Goal: Information Seeking & Learning: Learn about a topic

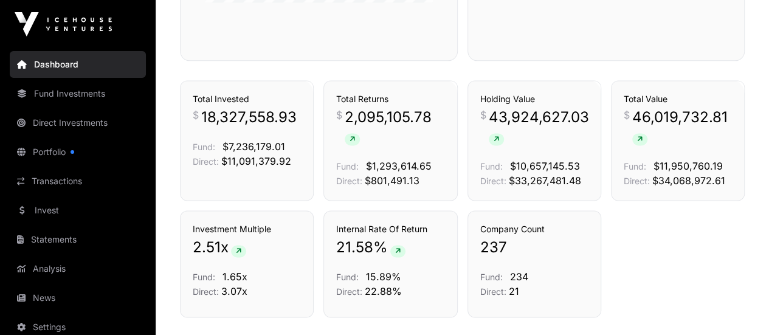
scroll to position [840, 0]
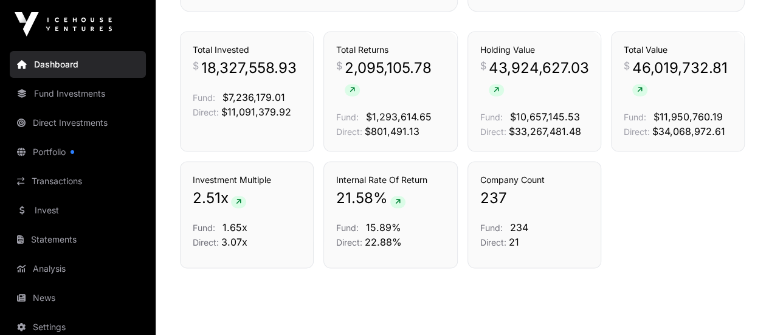
click at [33, 149] on link "Portfolio" at bounding box center [78, 152] width 136 height 27
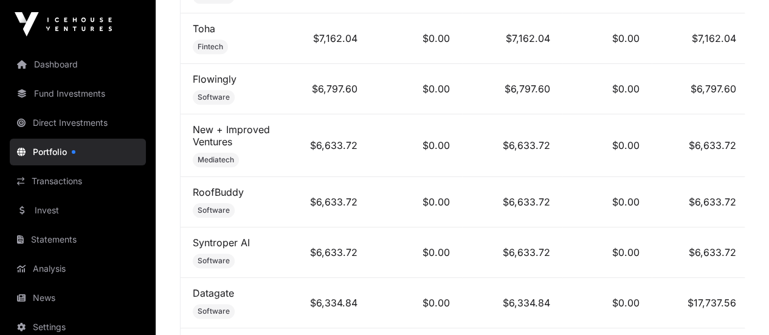
scroll to position [11480, 0]
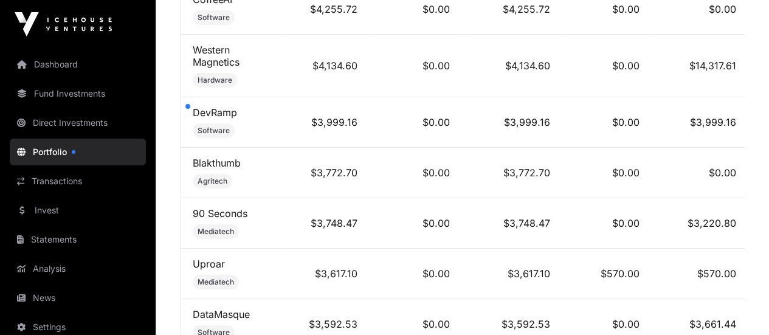
click at [230, 308] on link "DataMasque" at bounding box center [221, 314] width 57 height 12
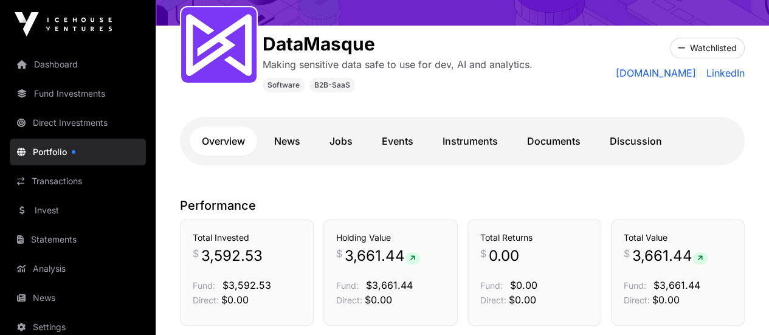
scroll to position [84, 0]
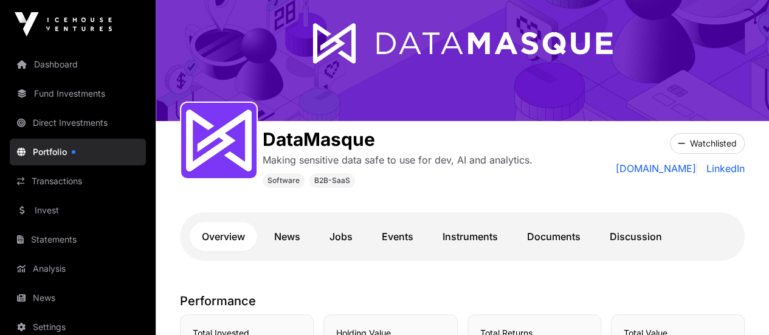
click at [682, 171] on link "[DOMAIN_NAME]" at bounding box center [656, 168] width 81 height 15
click at [726, 167] on link "LinkedIn" at bounding box center [723, 168] width 43 height 15
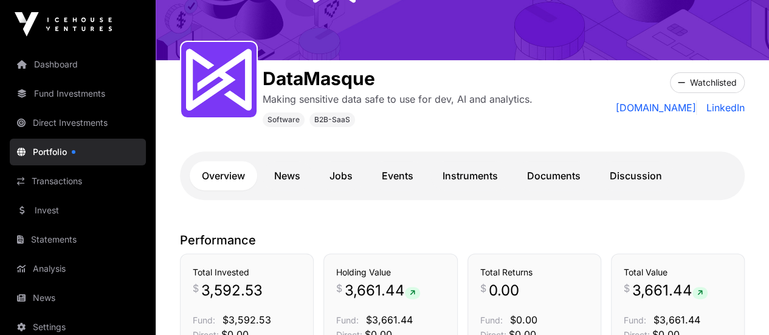
click at [292, 177] on link "News" at bounding box center [287, 175] width 50 height 29
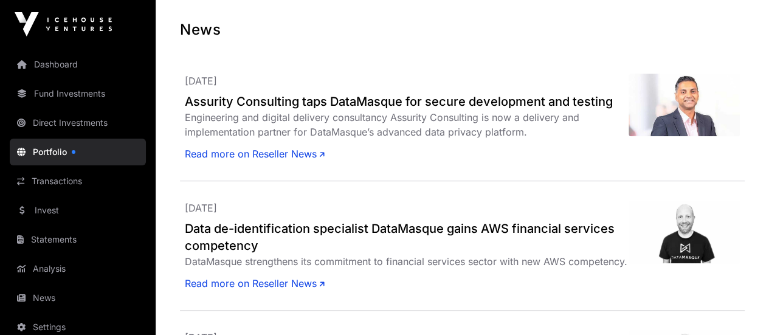
scroll to position [388, 0]
